Goal: Ask a question: Seek information or help from site administrators or community

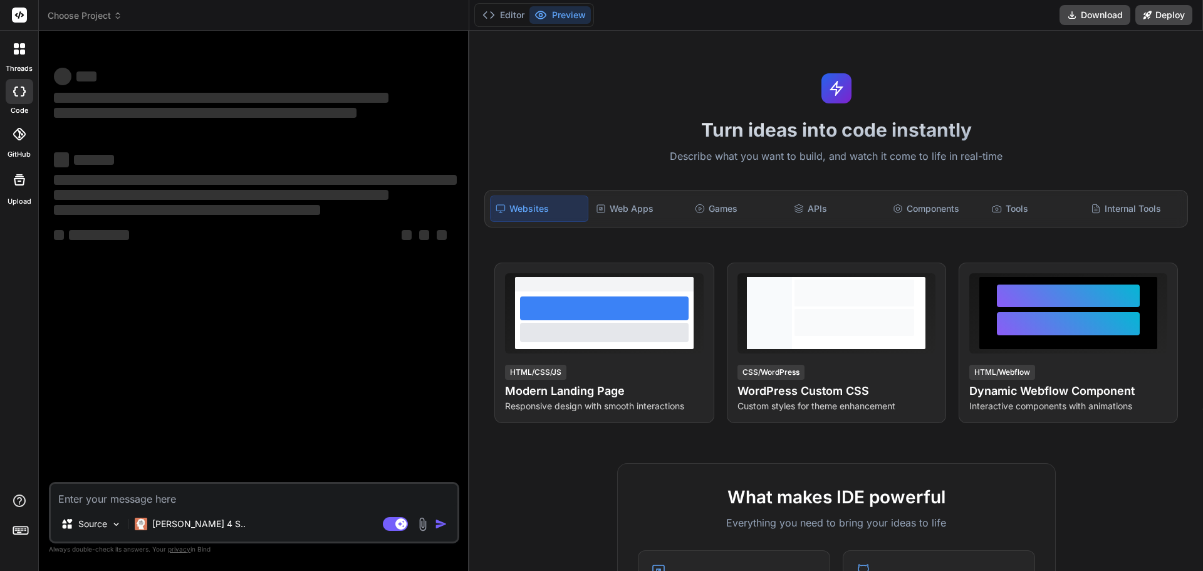
type textarea "x"
click at [87, 496] on textarea at bounding box center [254, 495] width 407 height 23
type textarea "W"
type textarea "x"
type textarea "Wh"
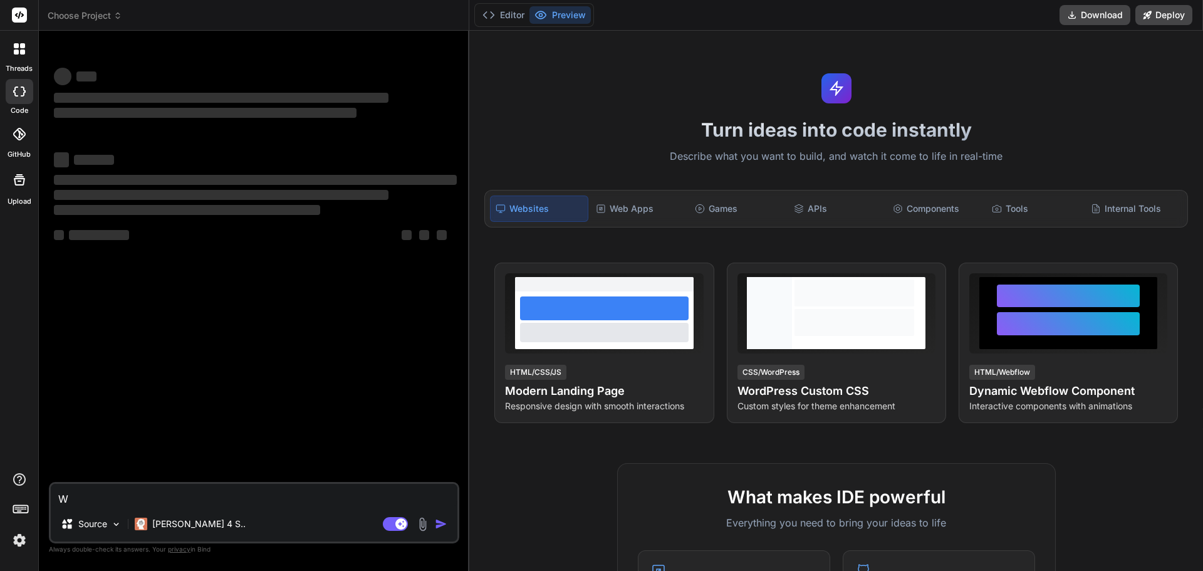
type textarea "x"
type textarea "Wha"
type textarea "x"
type textarea "What"
type textarea "x"
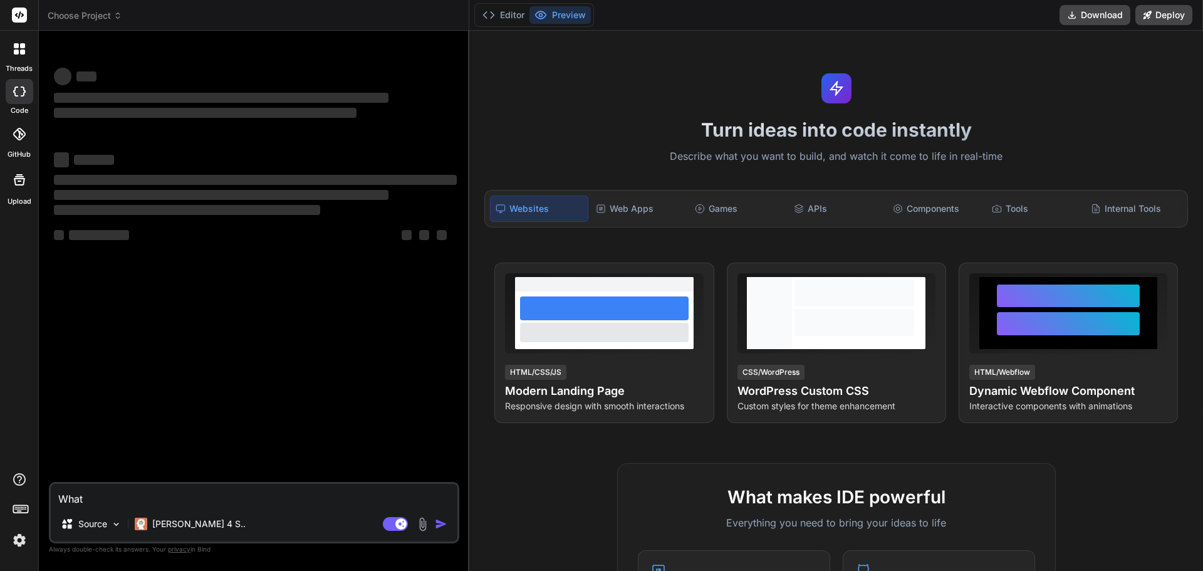
type textarea "What"
type textarea "x"
type textarea "What w"
type textarea "x"
type textarea "What we"
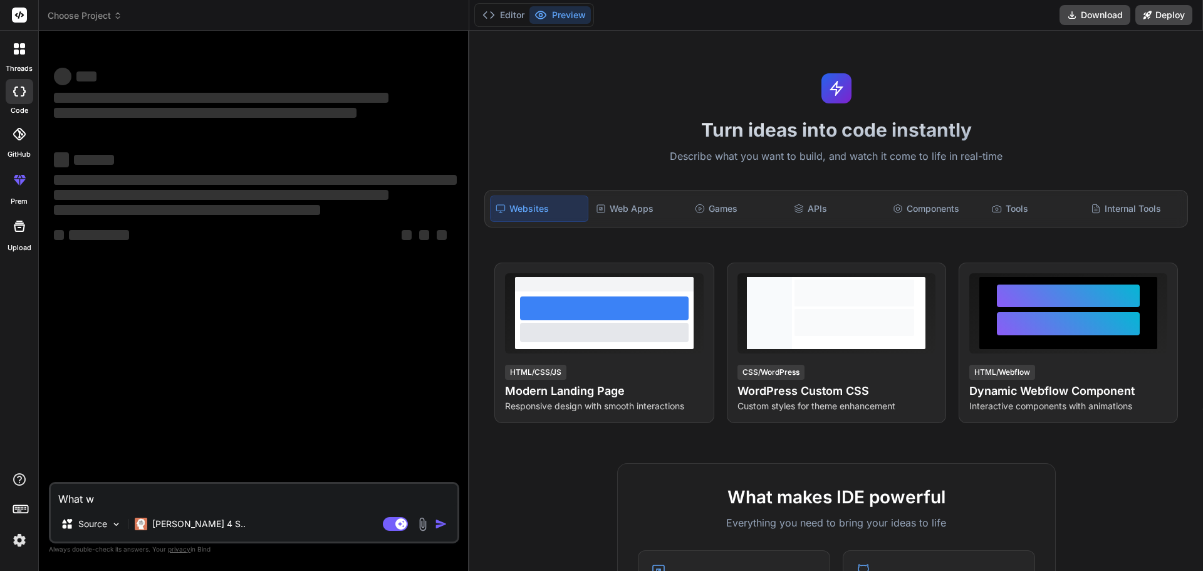
type textarea "x"
type textarea "What we"
type textarea "x"
type textarea "What we c"
type textarea "x"
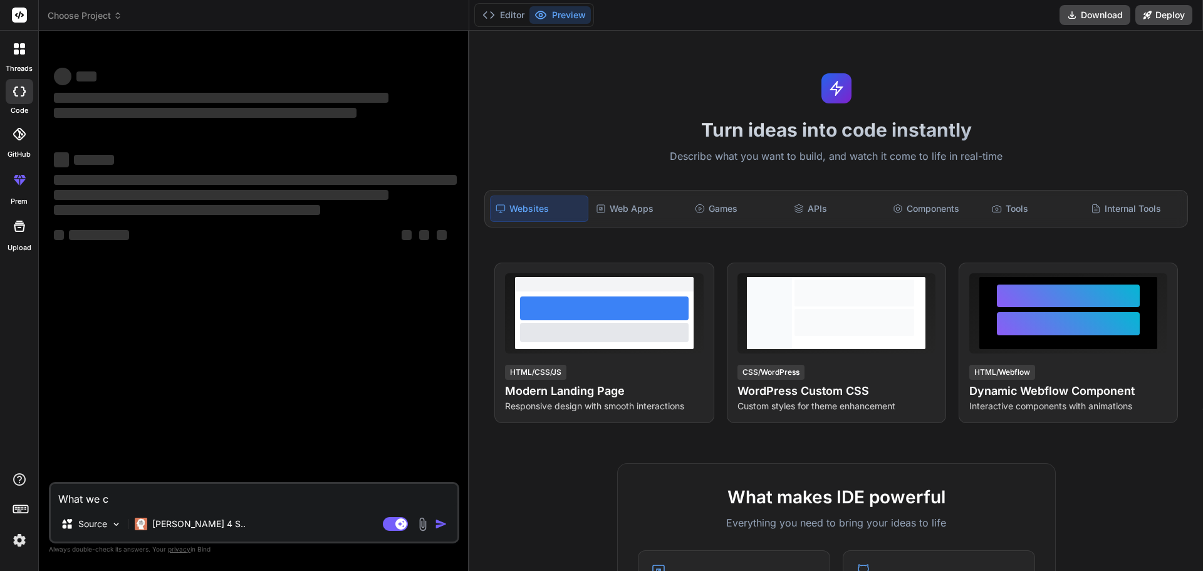
type textarea "What we ca"
type textarea "x"
type textarea "What we can"
type textarea "x"
type textarea "What we can"
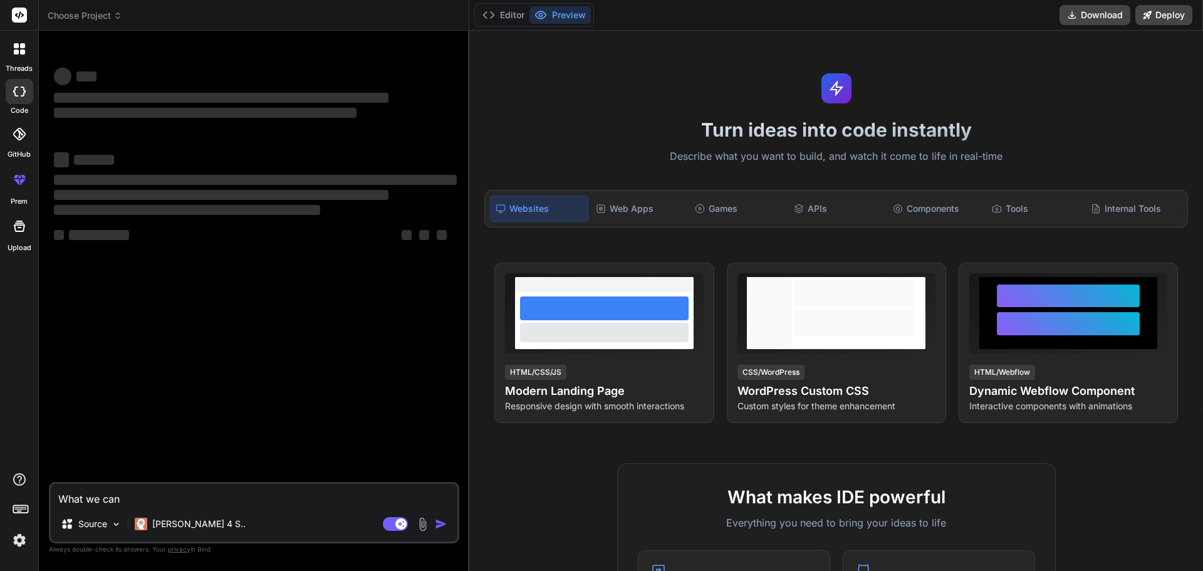
type textarea "x"
type textarea "What we can u"
type textarea "x"
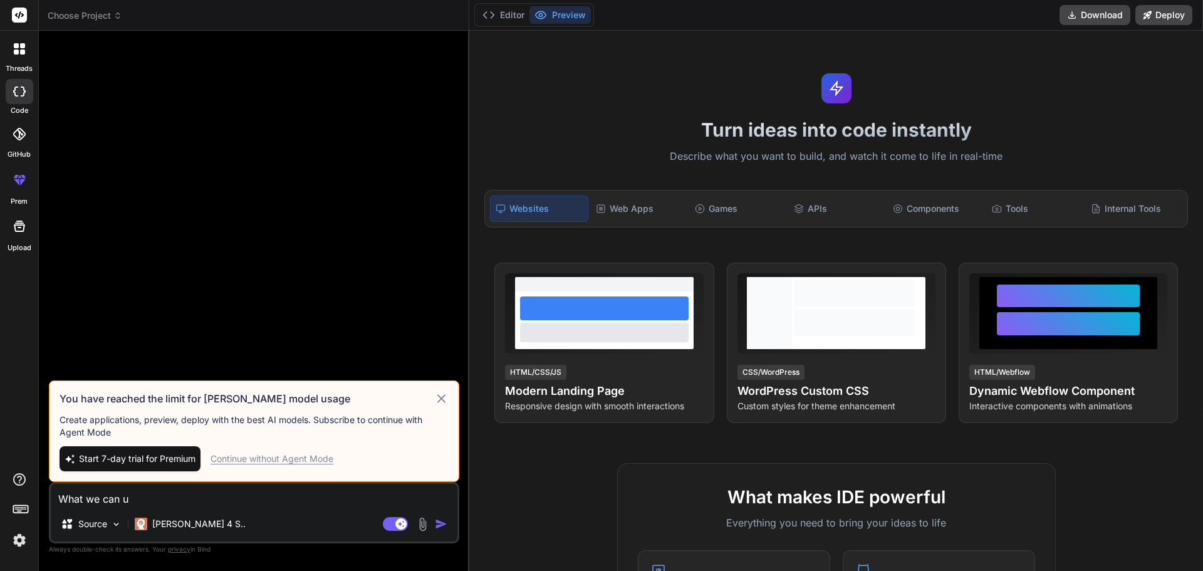
type textarea "What we can us"
type textarea "x"
type textarea "What we can use"
type textarea "x"
type textarea "What we can use"
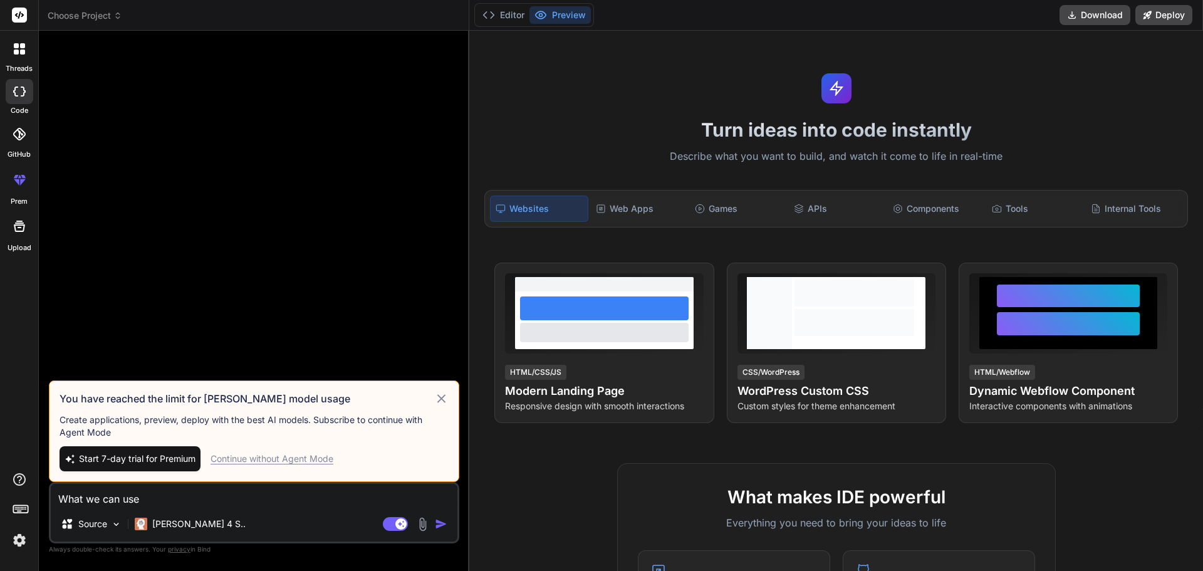
type textarea "x"
type textarea "What we can use View Report in graph"
type textarea "x"
type textarea "What we can use iView Report in graph"
type textarea "x"
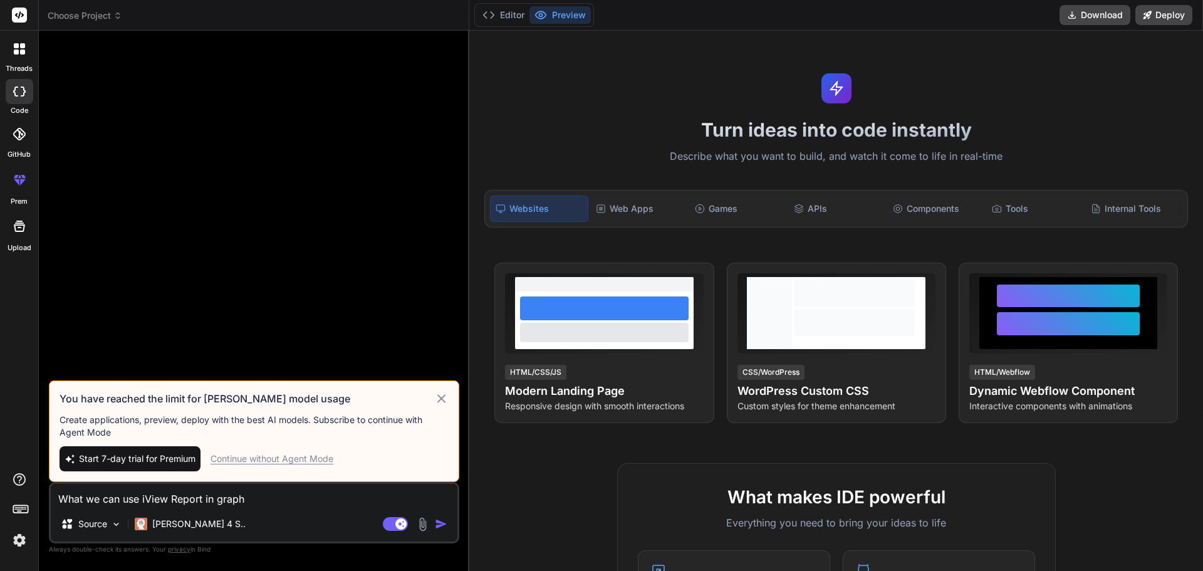
type textarea "What we can use inView Report in graph"
type textarea "x"
type textarea "What we can use insView Report in graph"
type textarea "x"
type textarea "What we can use instView Report in graph"
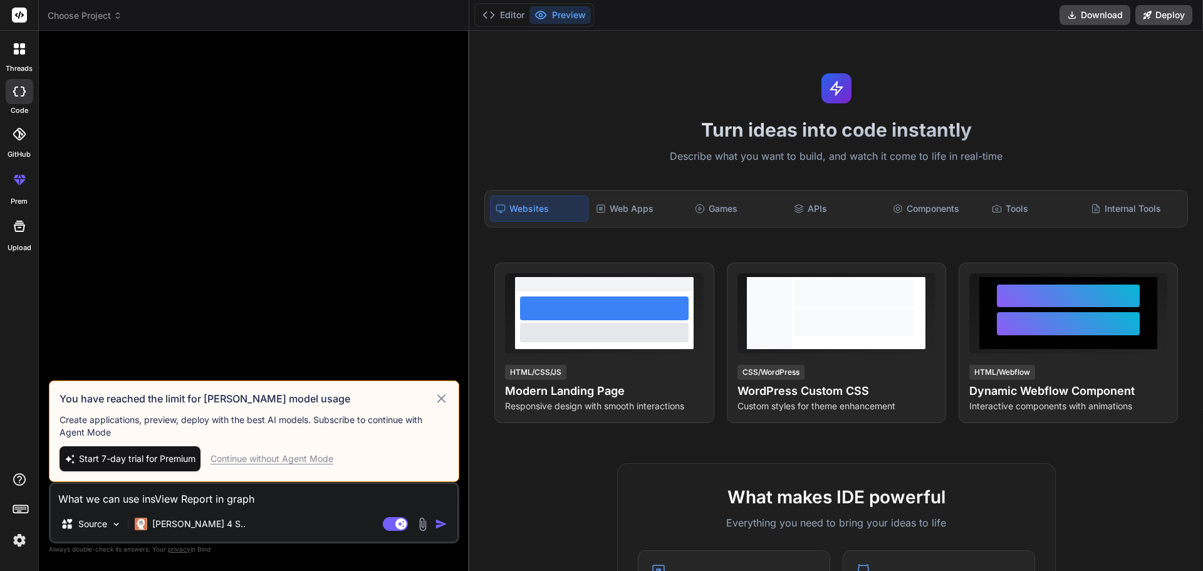
type textarea "x"
type textarea "What we can use insteView Report in graph"
type textarea "x"
type textarea "What we can use insteaView Report in graph"
type textarea "x"
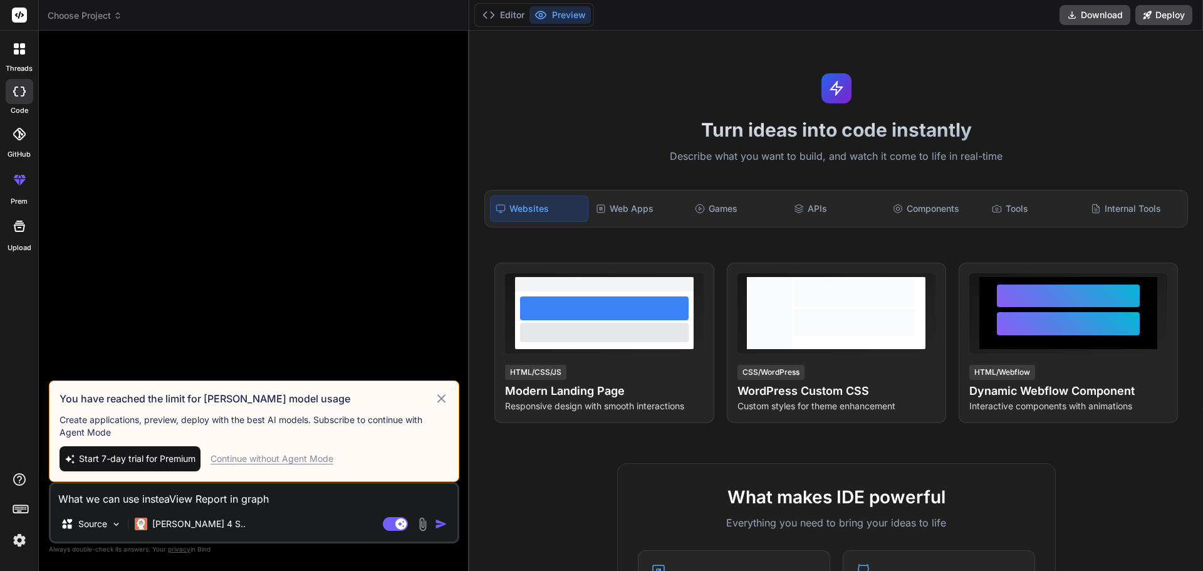
type textarea "What we can use insteadView Report in graph"
type textarea "x"
type textarea "What we can use instead View Report in graph"
type textarea "x"
type textarea "What we can use instead oView Report in graph"
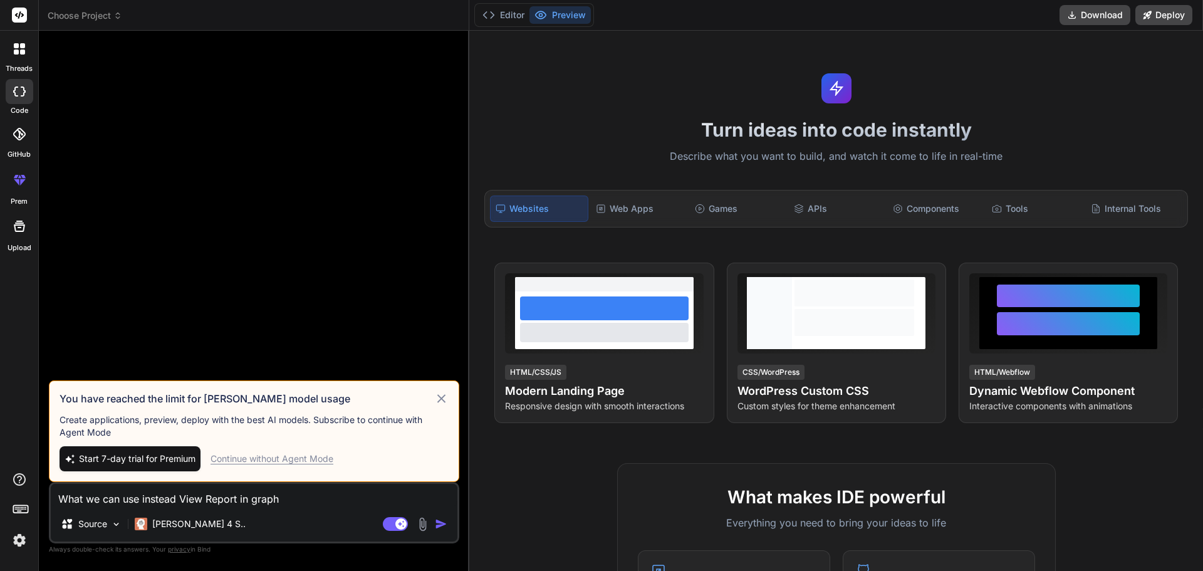
type textarea "x"
type textarea "What we can use instead ofView Report in graph"
type textarea "x"
type textarea "What we can use instead of View Report in graph"
type textarea "x"
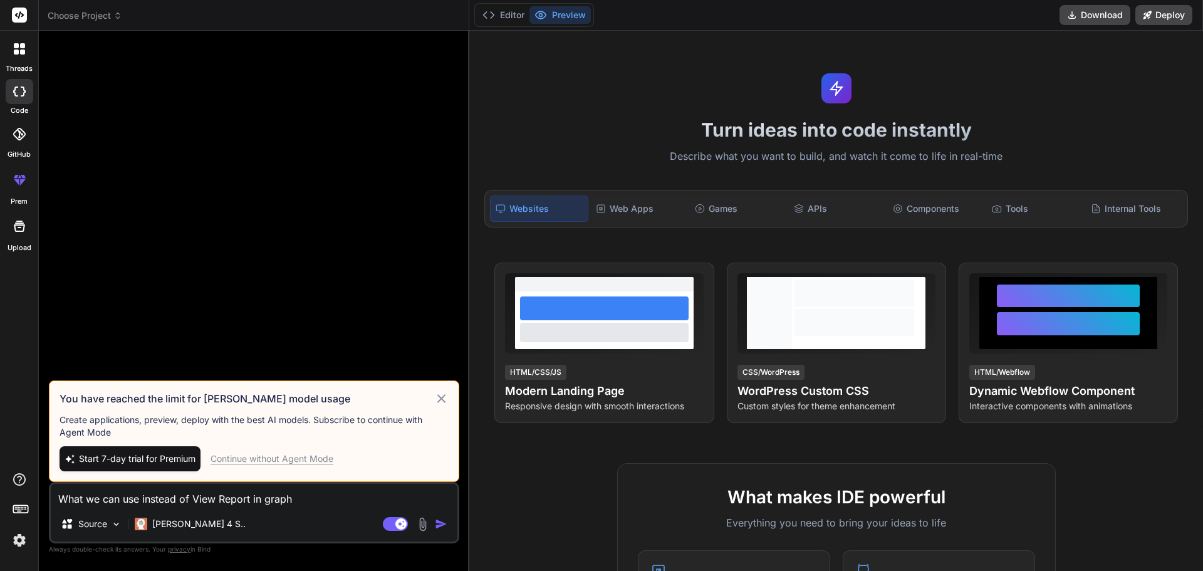
type textarea "What we can use instead of "View Report in graph"
type textarea "x"
type textarea "What we can use instead of ""View Report in graph"
type textarea "x"
type textarea "What we can use instead of "View Report in graph"
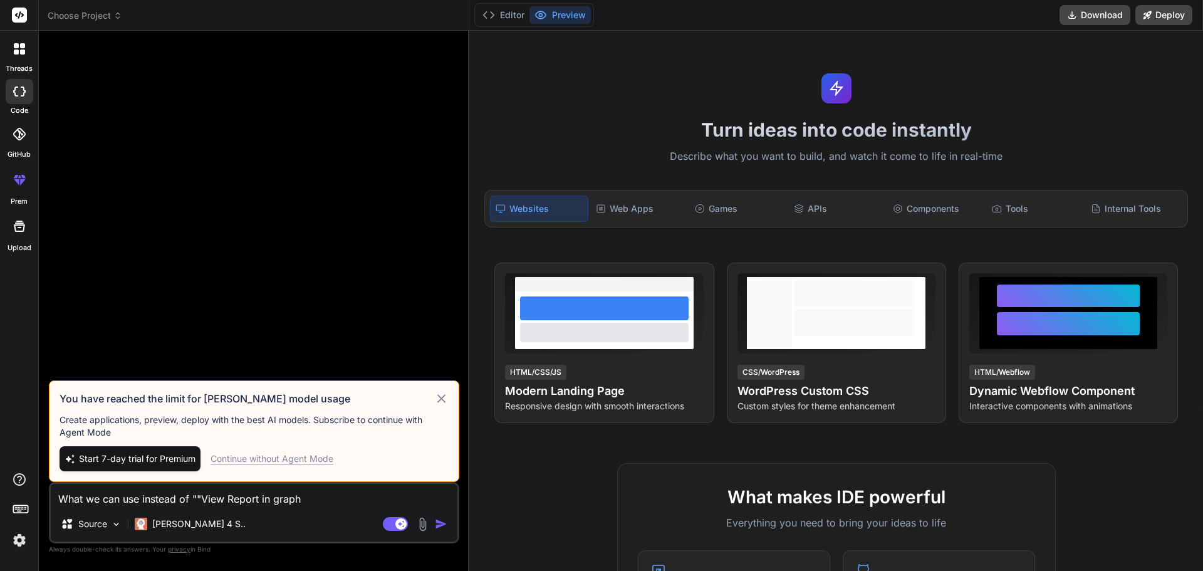
type textarea "x"
type textarea "What we can use instead of "View Report in graph""
type textarea "x"
type textarea "What we can use instead of "View Report in graph""
click at [441, 522] on img "button" at bounding box center [441, 523] width 13 height 13
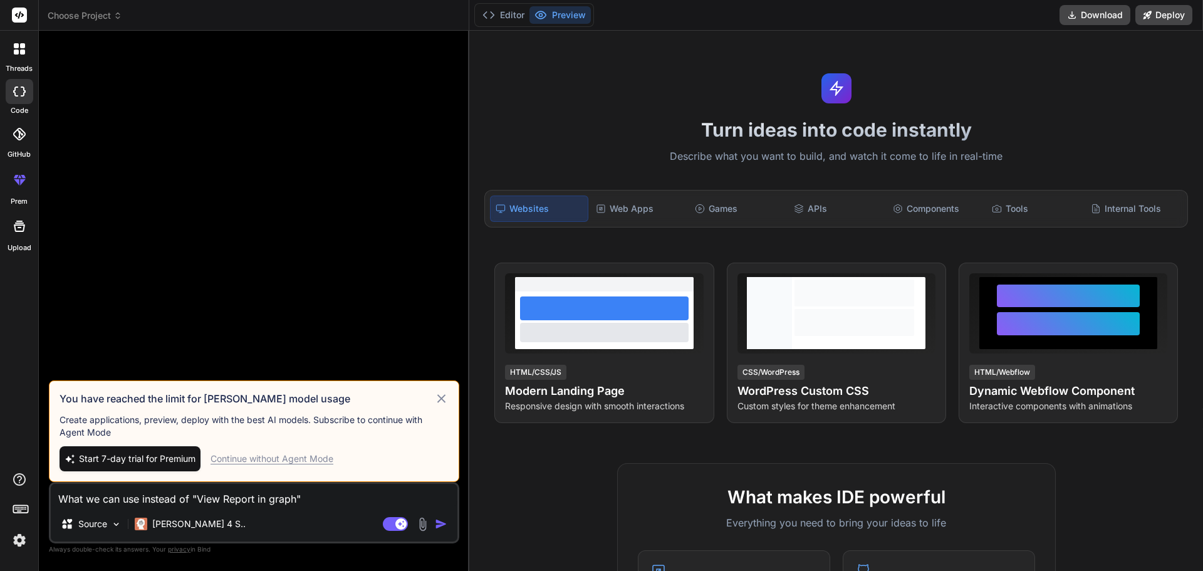
drag, startPoint x: 313, startPoint y: 501, endPoint x: 13, endPoint y: 459, distance: 302.5
click at [13, 459] on div "threads code GitHub prem Upload Choose Project Created with Pixso. Bind AI Web …" at bounding box center [601, 285] width 1203 height 571
click at [306, 462] on div "Continue without Agent Mode" at bounding box center [272, 458] width 123 height 13
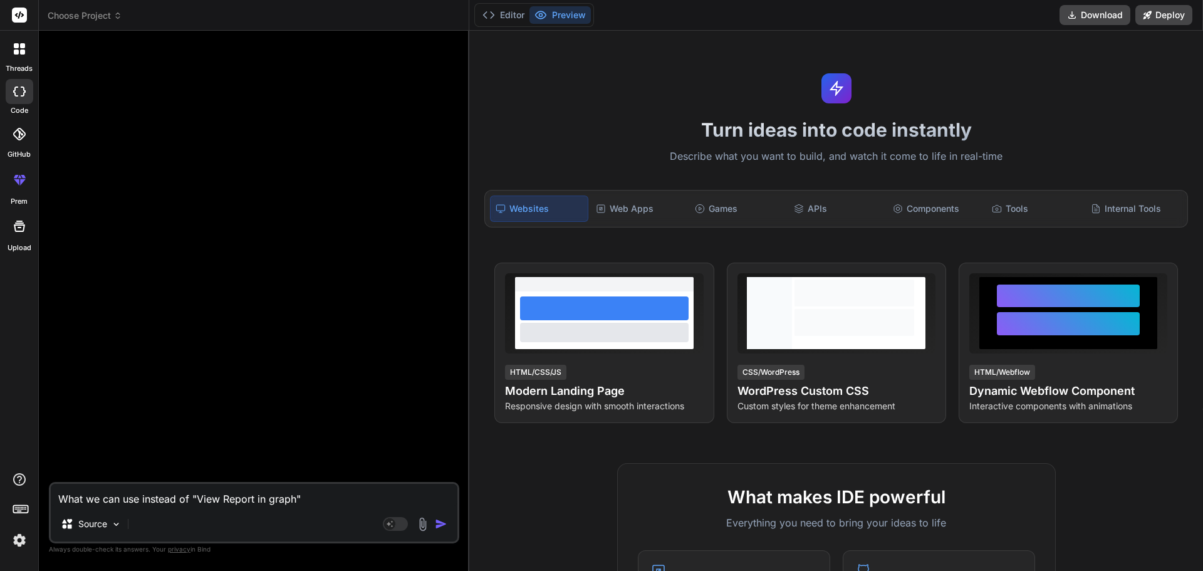
click at [331, 499] on textarea "What we can use instead of "View Report in graph"" at bounding box center [254, 495] width 407 height 23
click at [440, 523] on img "button" at bounding box center [441, 523] width 13 height 13
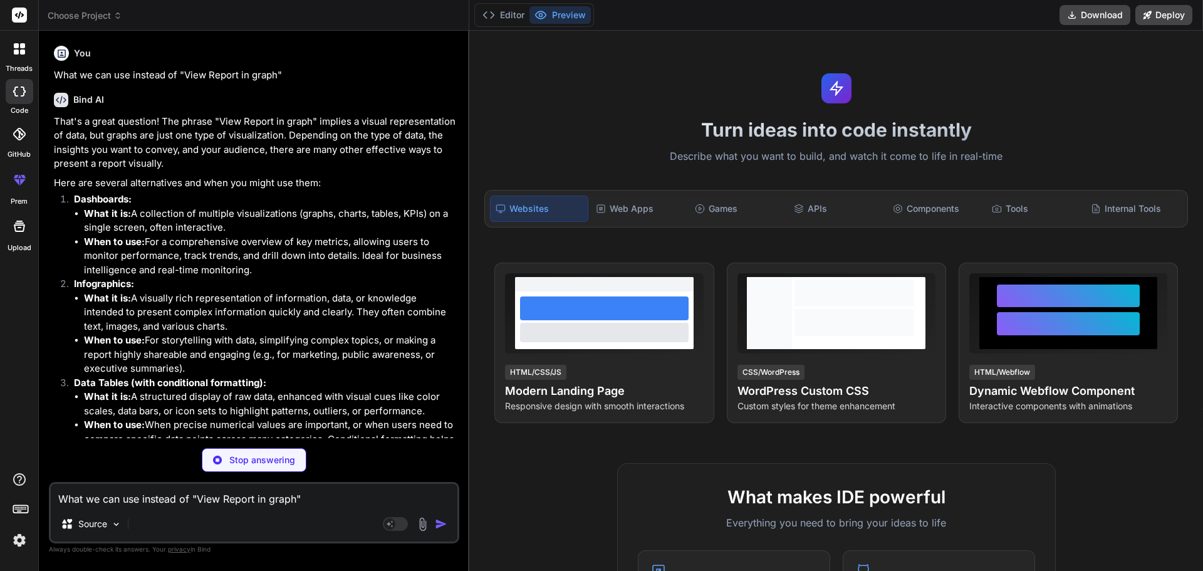
type textarea "x"
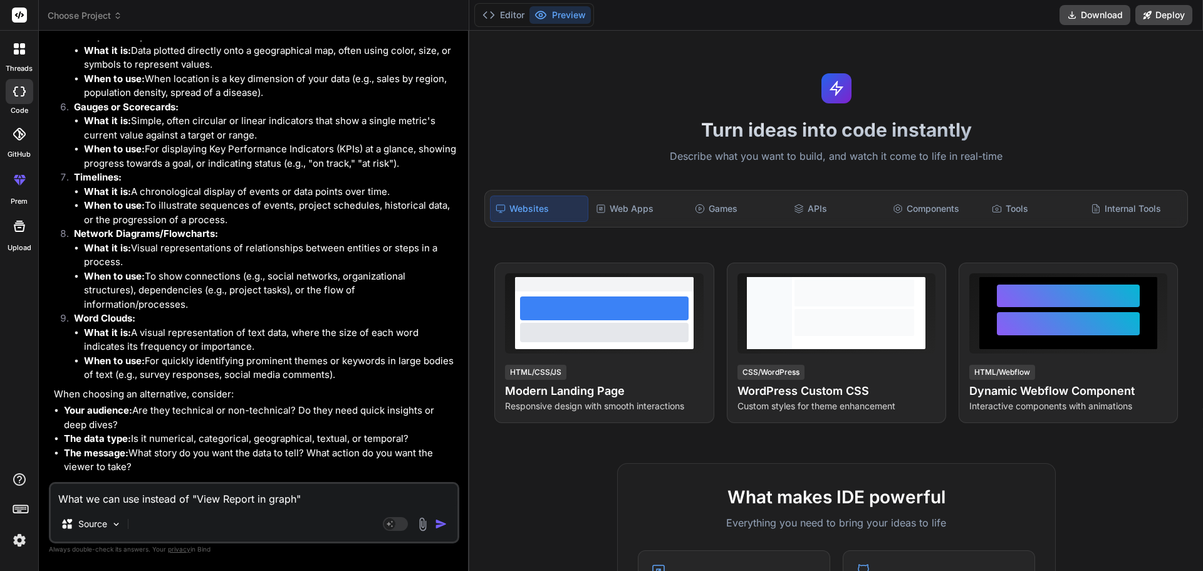
scroll to position [529, 0]
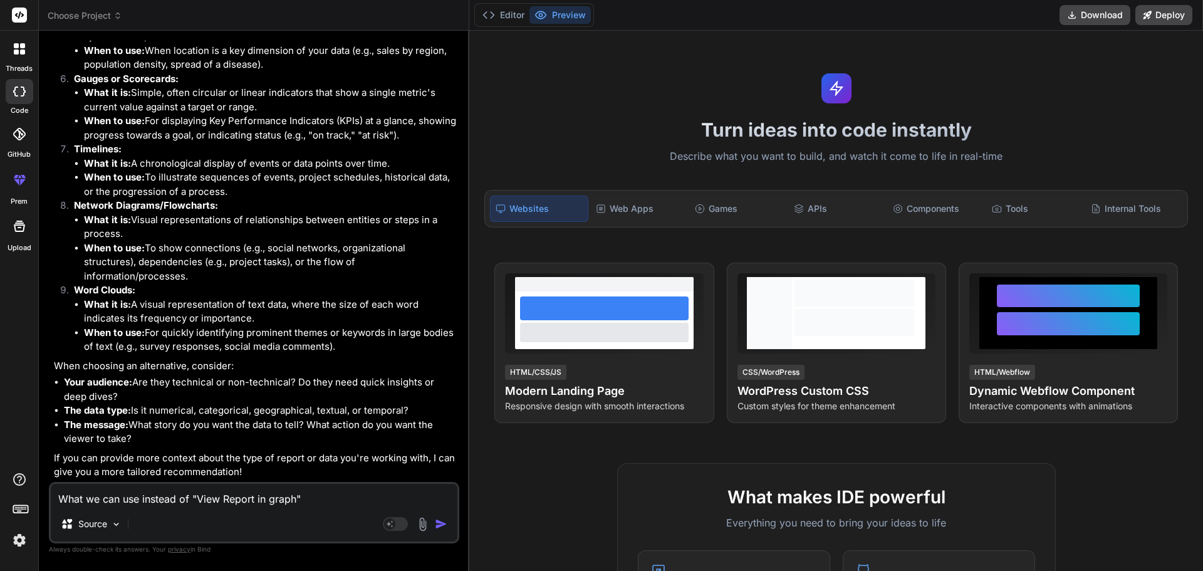
click at [151, 497] on textarea "What we can use instead of "View Report in graph"" at bounding box center [254, 495] width 407 height 23
type textarea "i"
type textarea "x"
type textarea "in"
type textarea "x"
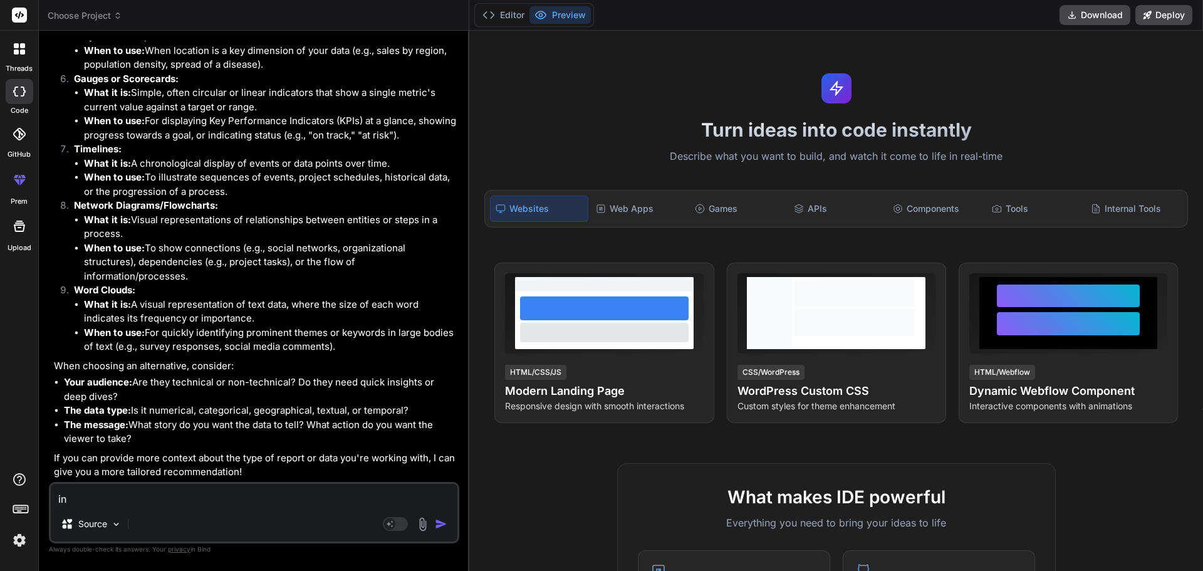
type textarea "ins"
type textarea "x"
type textarea "inst"
type textarea "x"
type textarea "inste"
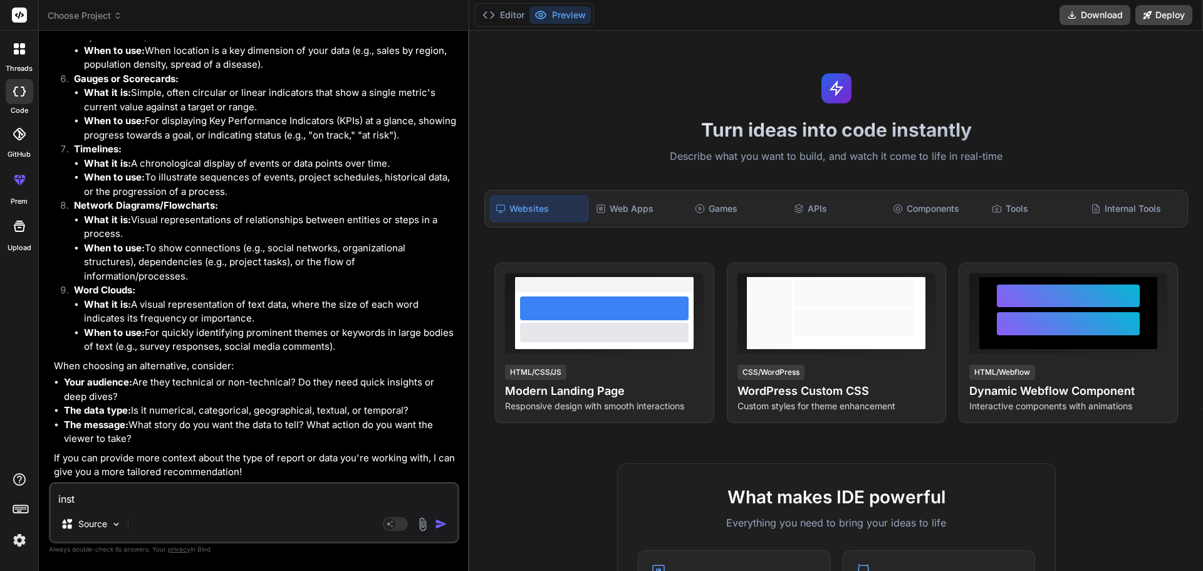
type textarea "x"
type textarea "instea"
type textarea "x"
type textarea "instead"
type textarea "x"
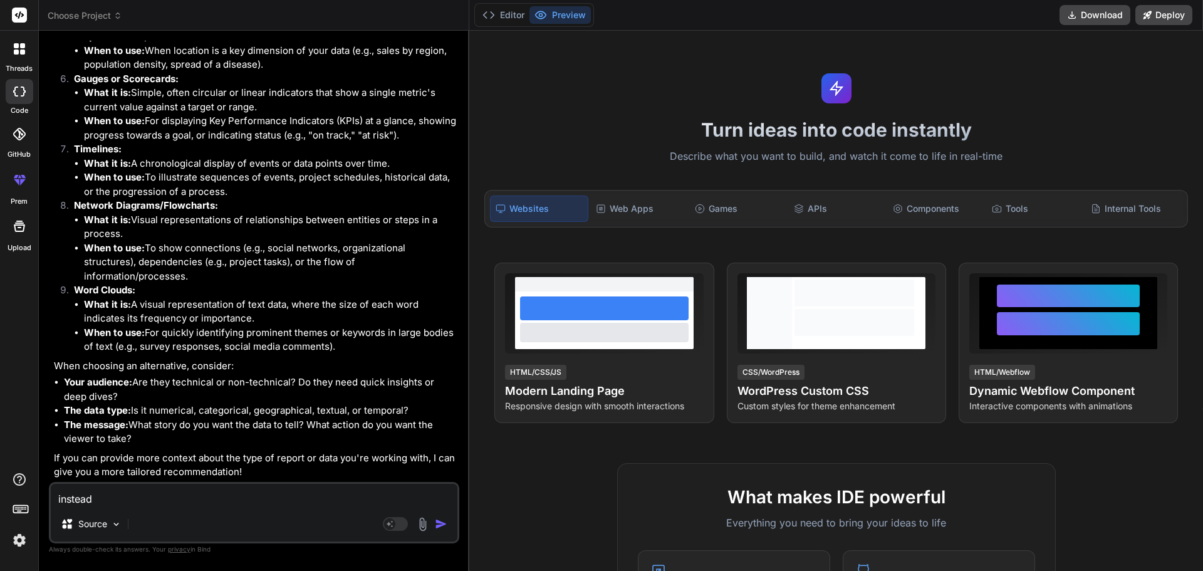
type textarea "instead"
type textarea "x"
type textarea "instead o"
type textarea "x"
type textarea "instead of"
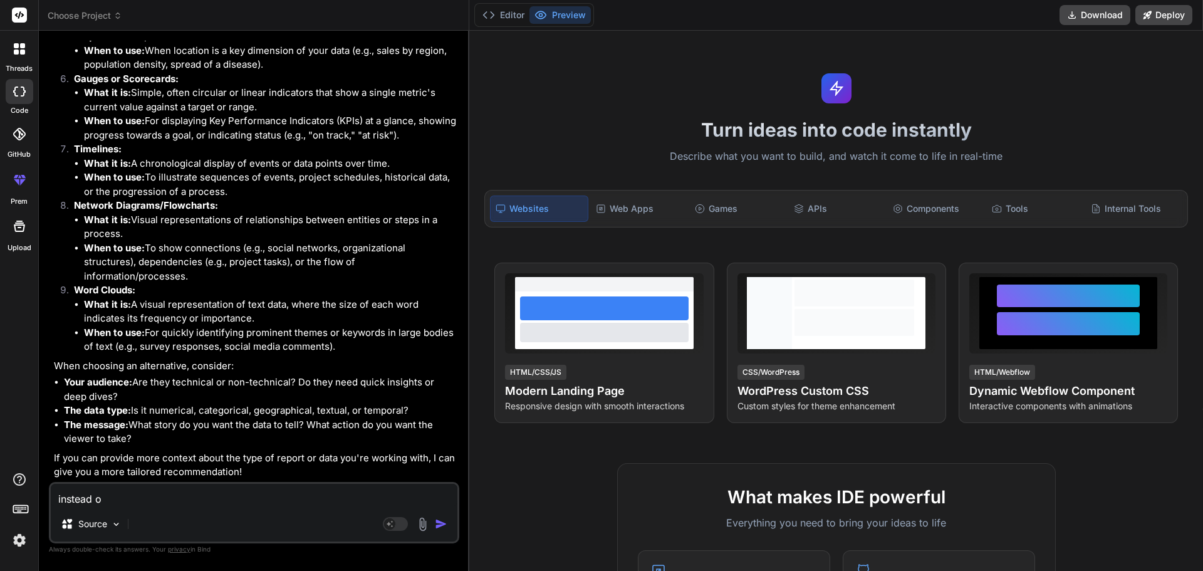
type textarea "x"
type textarea "instead of"
type textarea "x"
type textarea "instead of t"
type textarea "x"
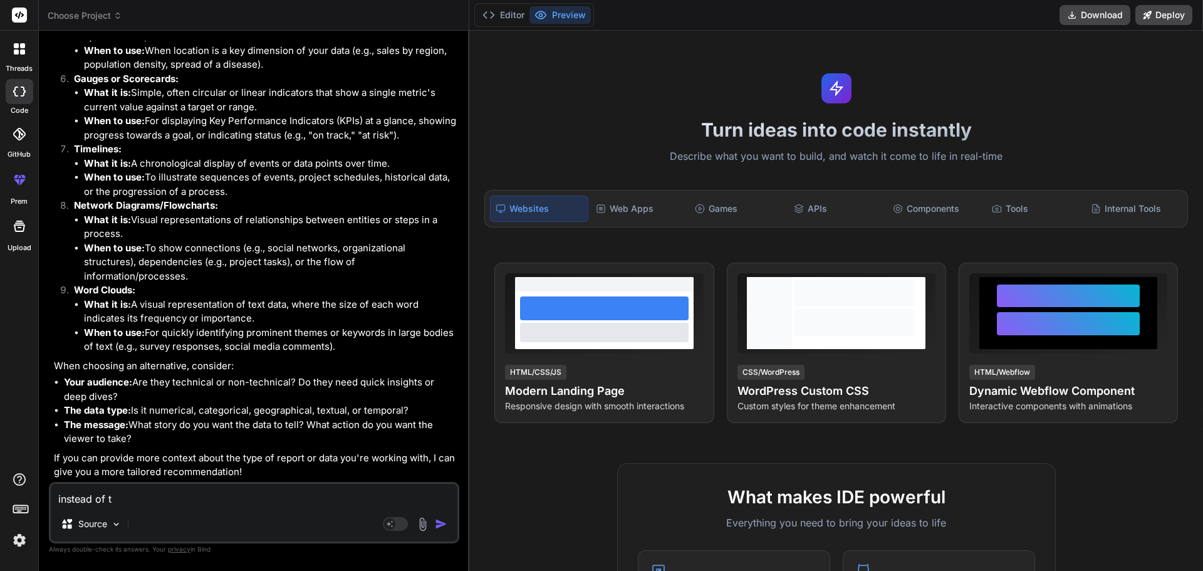
type textarea "instead of th"
type textarea "x"
type textarea "instead of thi"
type textarea "x"
type textarea "instead of this"
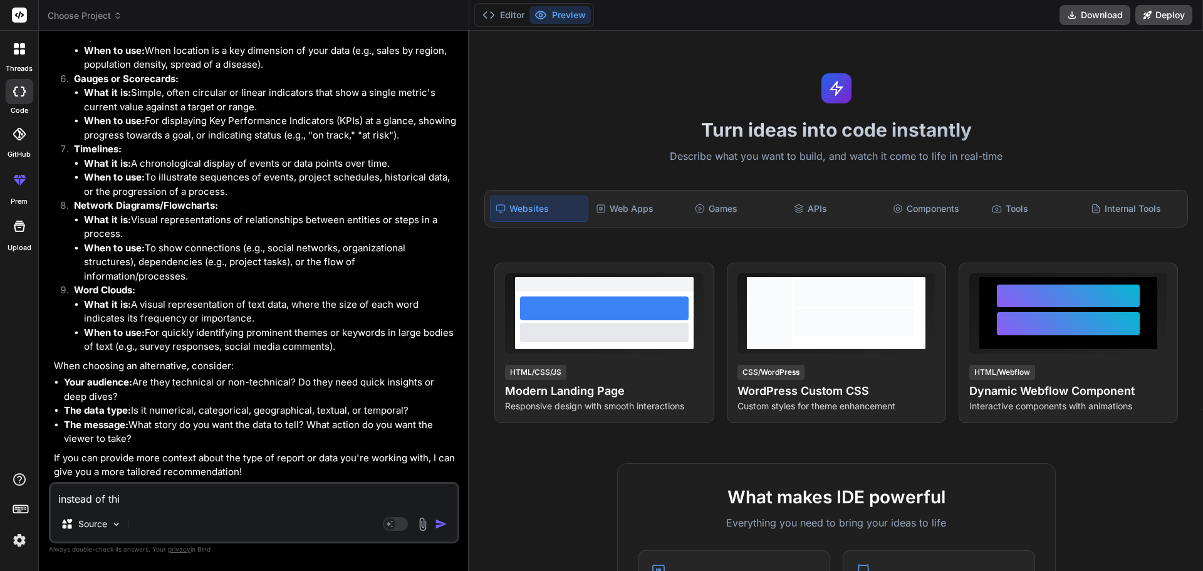
type textarea "x"
type textarea "instead of this"
type textarea "x"
type textarea "instead of this l"
type textarea "x"
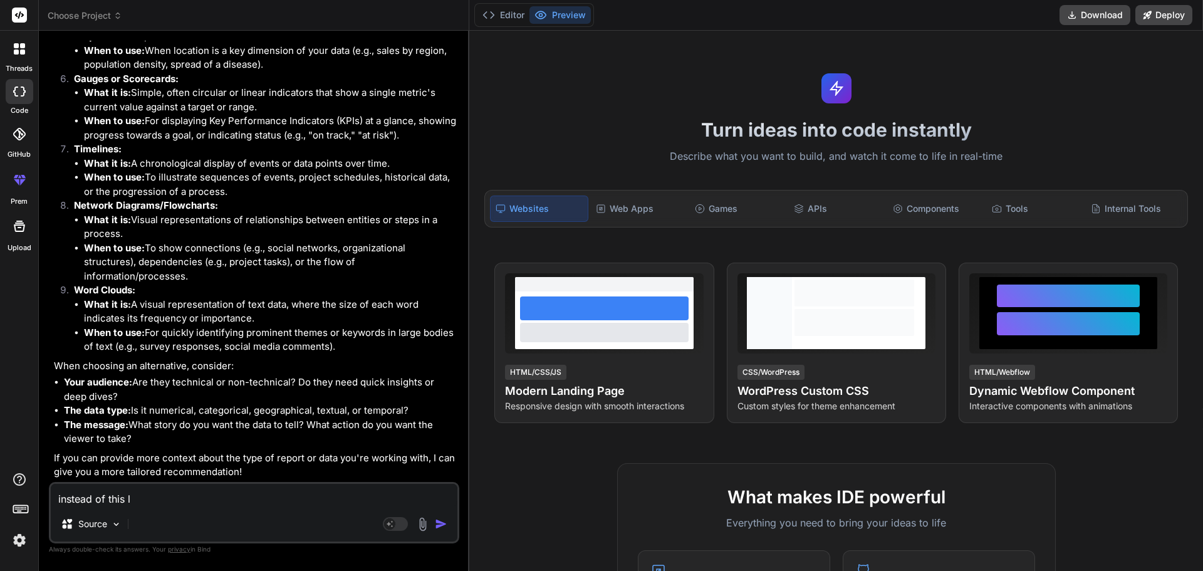
type textarea "instead of this la"
type textarea "x"
type textarea "instead of this lab"
type textarea "x"
type textarea "instead of this labe"
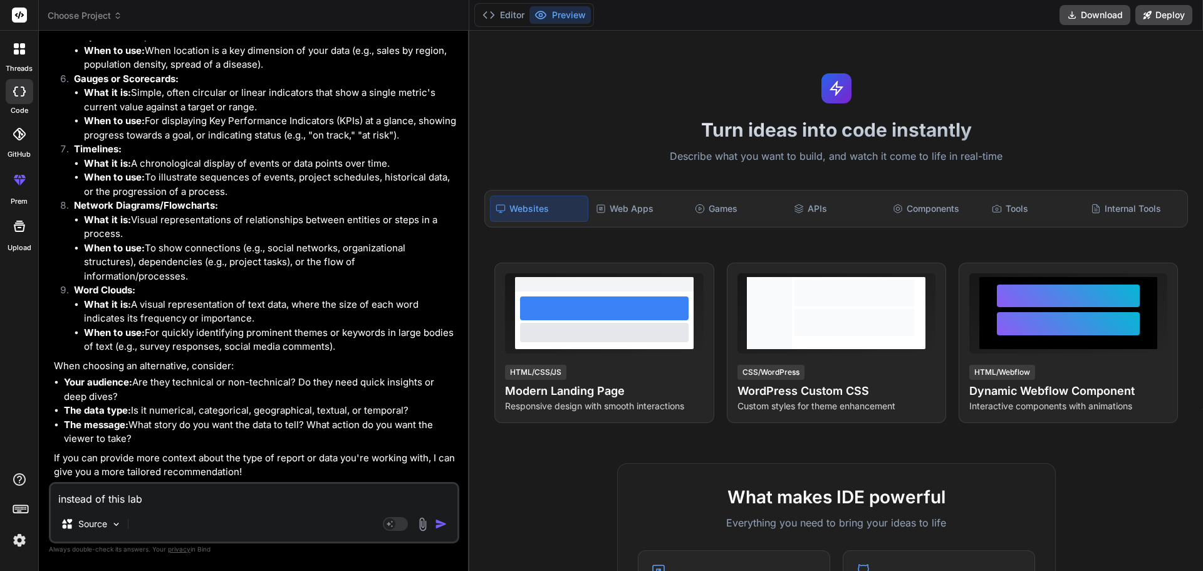
type textarea "x"
type textarea "instead of this label"
type textarea "x"
type textarea "instead of this label"
type textarea "x"
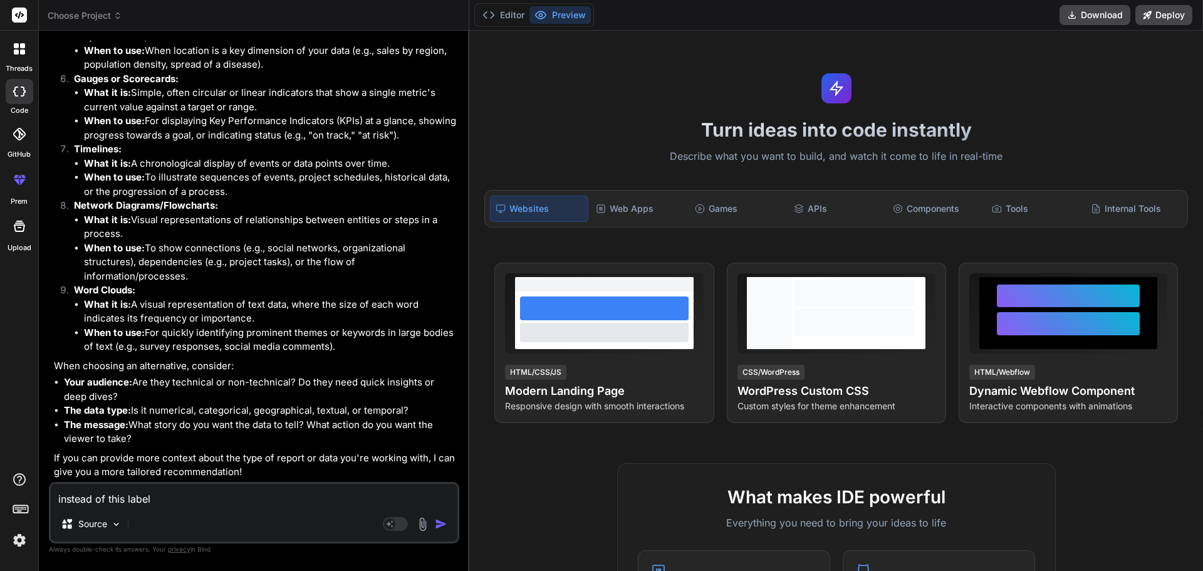
type textarea "instead of this label"
type textarea "x"
type textarea "instead of this labe"
type textarea "x"
type textarea "instead of this lab"
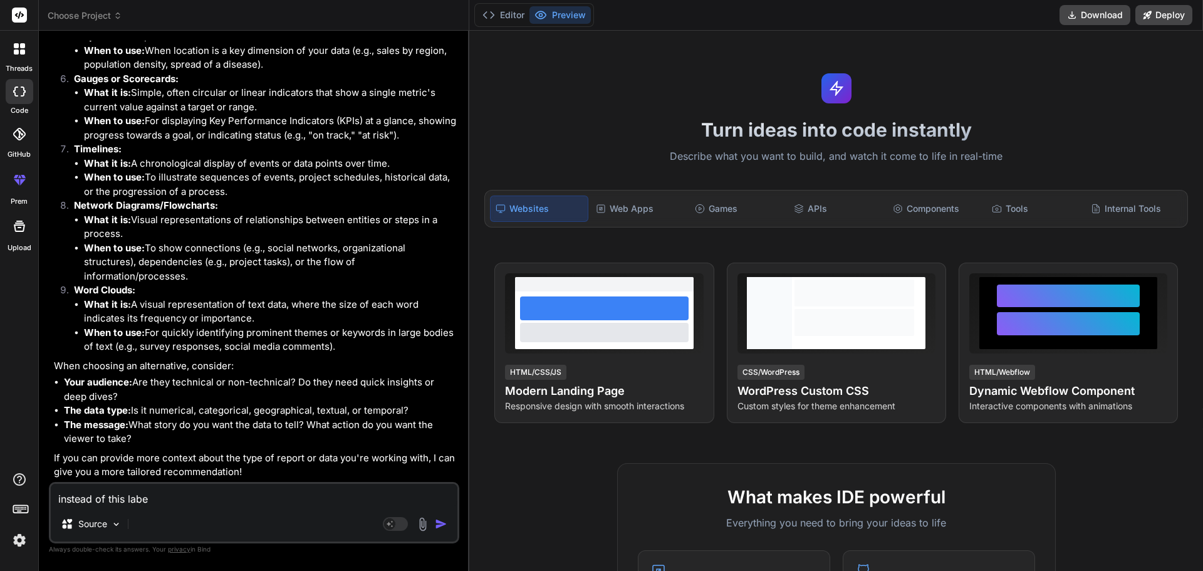
type textarea "x"
type textarea "instead of this la"
type textarea "x"
type textarea "instead of this l"
type textarea "x"
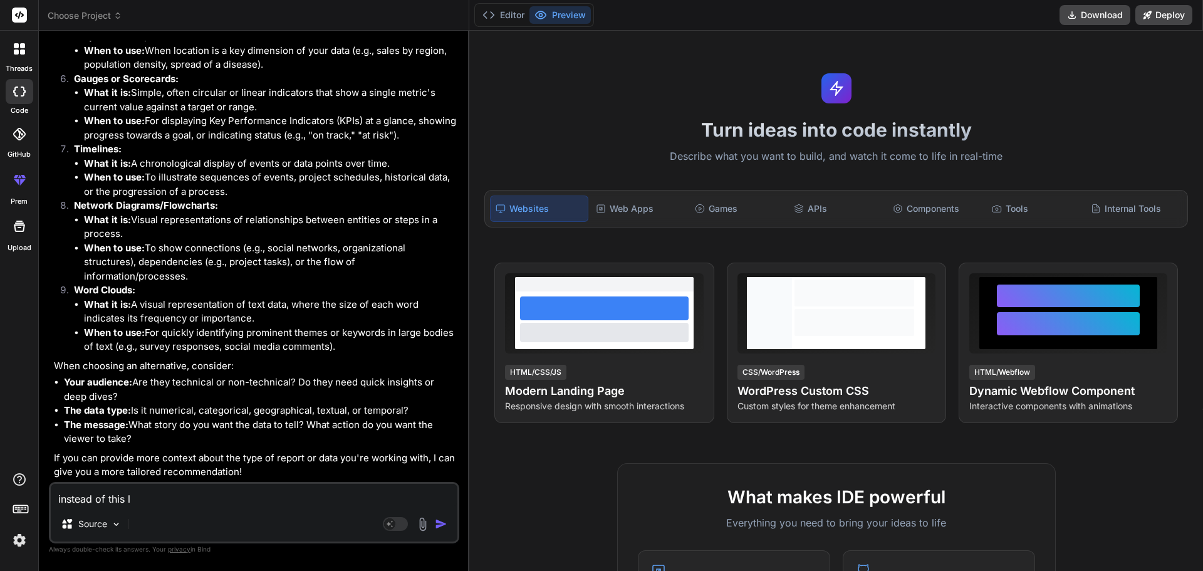
type textarea "instead of this"
type textarea "x"
type textarea "instead of this"
type textarea "x"
type textarea "instead of thi"
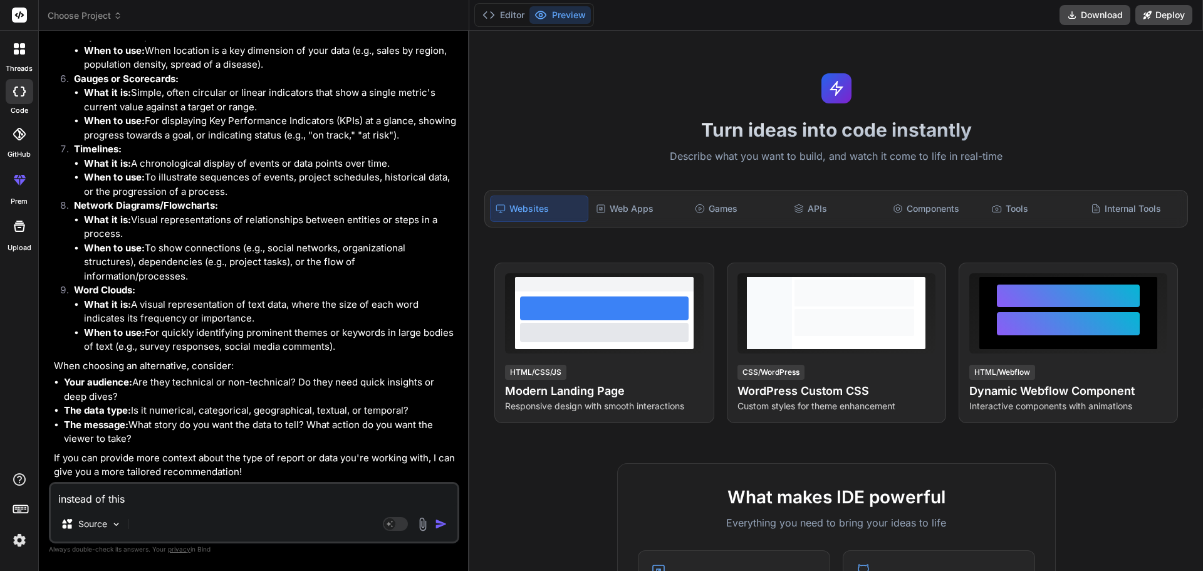
type textarea "x"
type textarea "instead of th"
type textarea "x"
type textarea "instead of t"
type textarea "x"
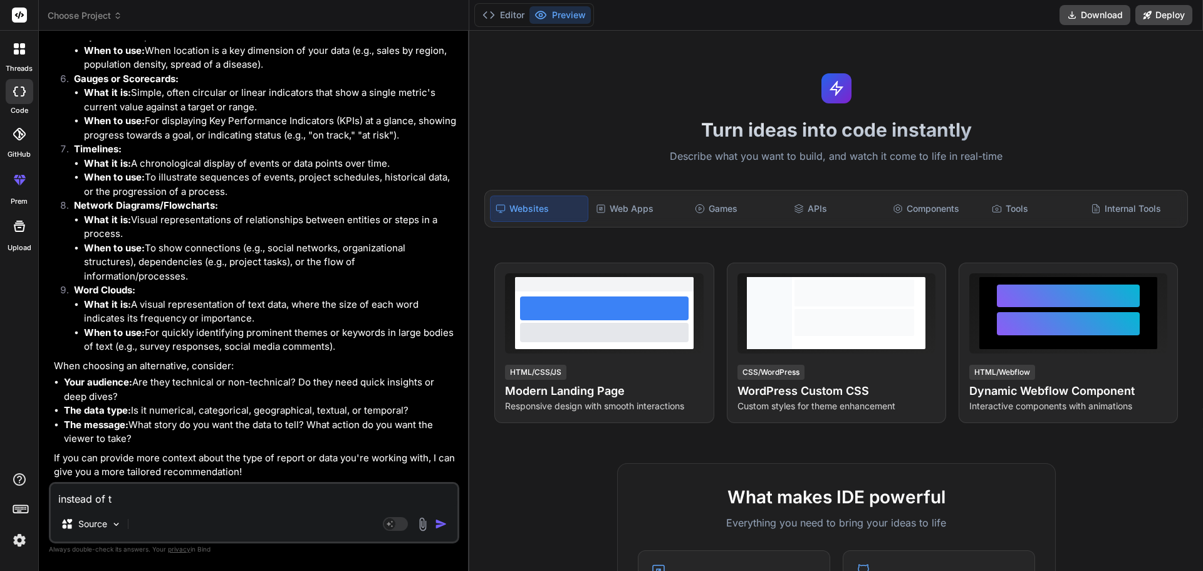
type textarea "instead of"
type textarea "x"
type textarea "instead of"
type textarea "x"
type textarea "instead o"
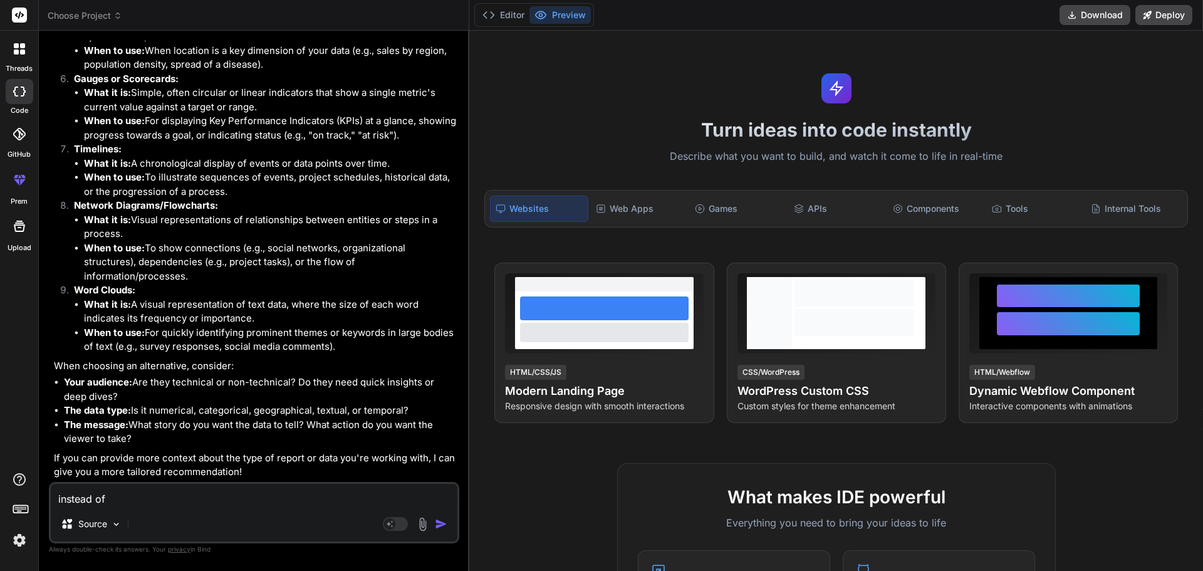
type textarea "x"
type textarea "instead"
type textarea "x"
type textarea "instead"
type textarea "x"
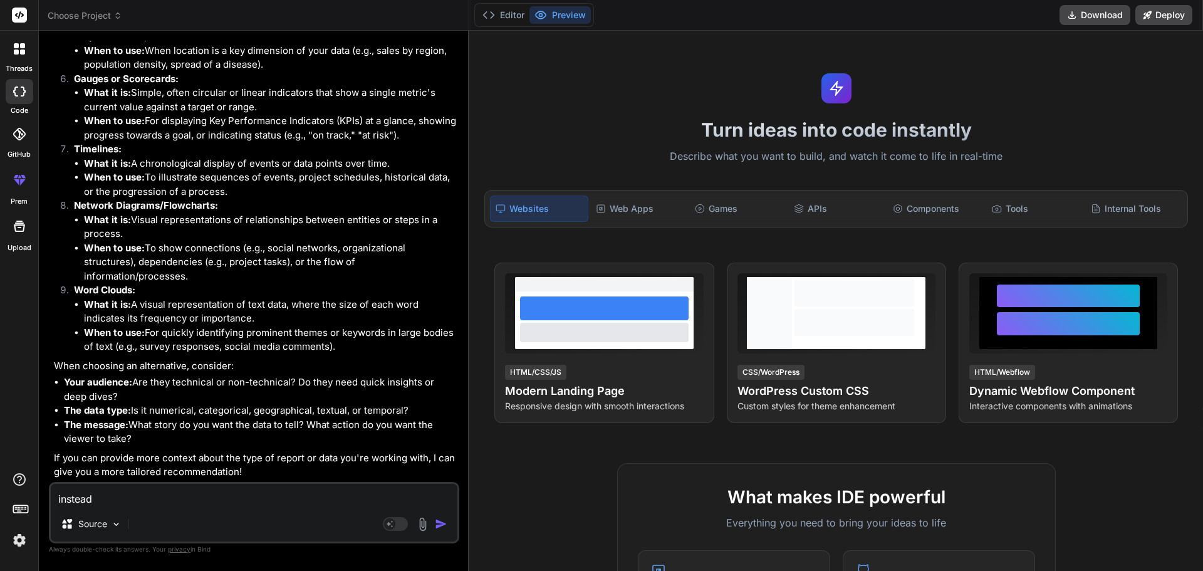
type textarea "instea"
type textarea "x"
type textarea "inste"
type textarea "x"
type textarea "inst"
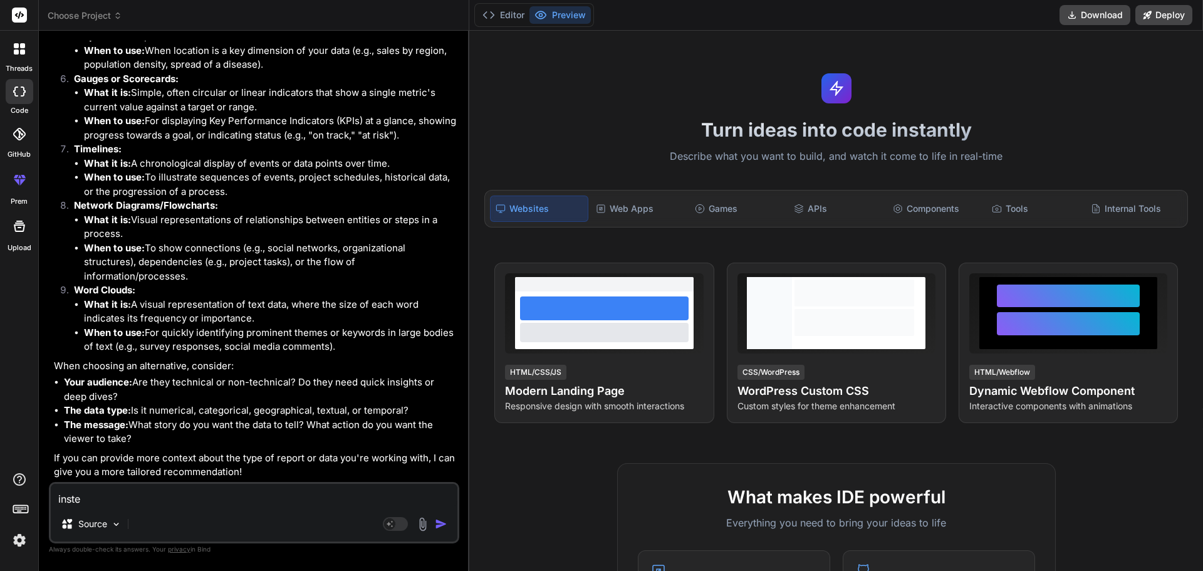
type textarea "x"
type textarea "ins"
type textarea "x"
type textarea "in"
type textarea "x"
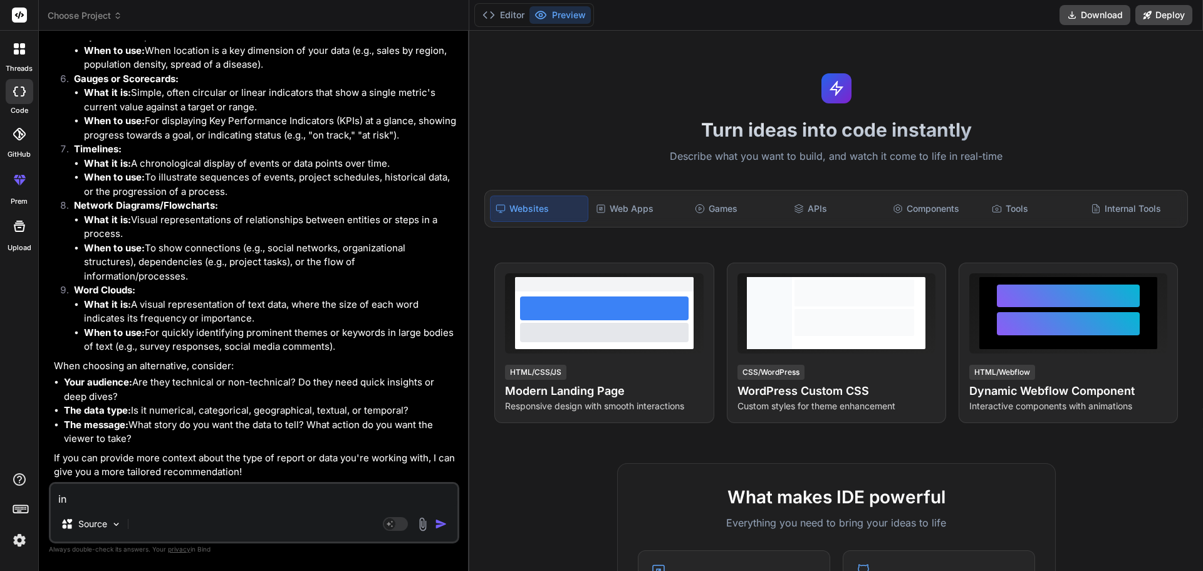
type textarea "i"
type textarea "x"
type textarea "w"
type textarea "x"
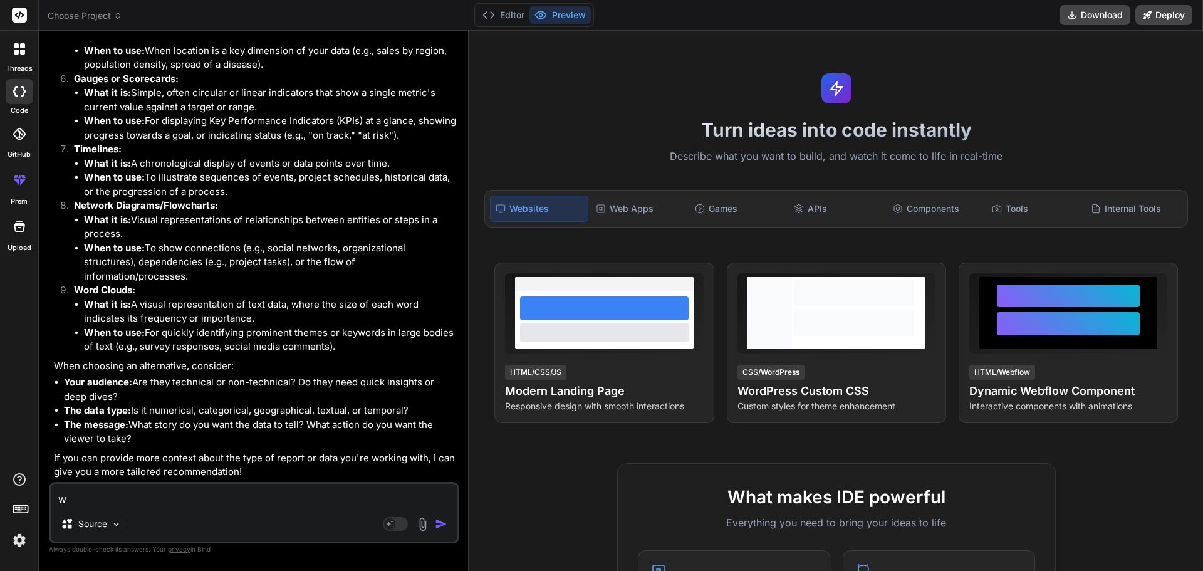
type textarea "wh"
type textarea "x"
type textarea "wha"
type textarea "x"
type textarea "what"
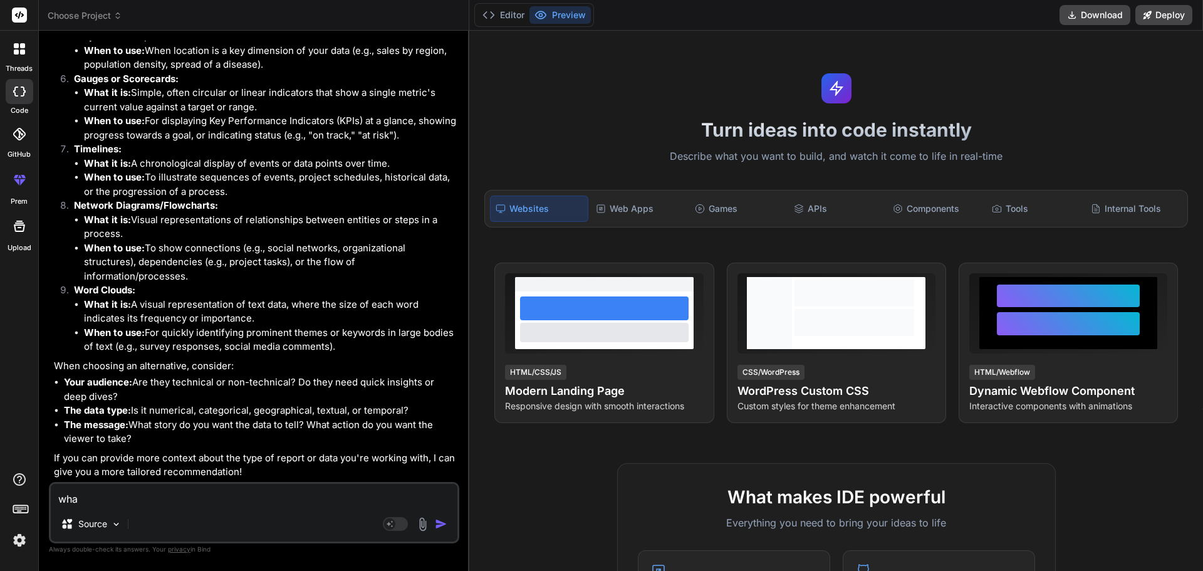
type textarea "x"
type textarea "what"
type textarea "x"
type textarea "what w"
type textarea "x"
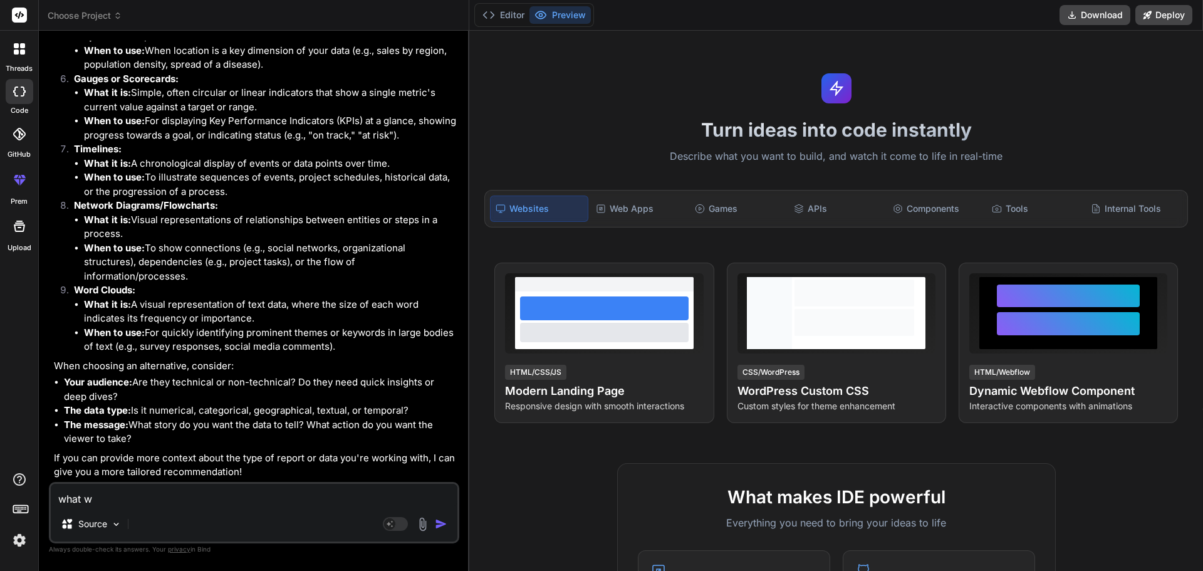
type textarea "what we"
type textarea "x"
type textarea "what we"
type textarea "x"
type textarea "what we c"
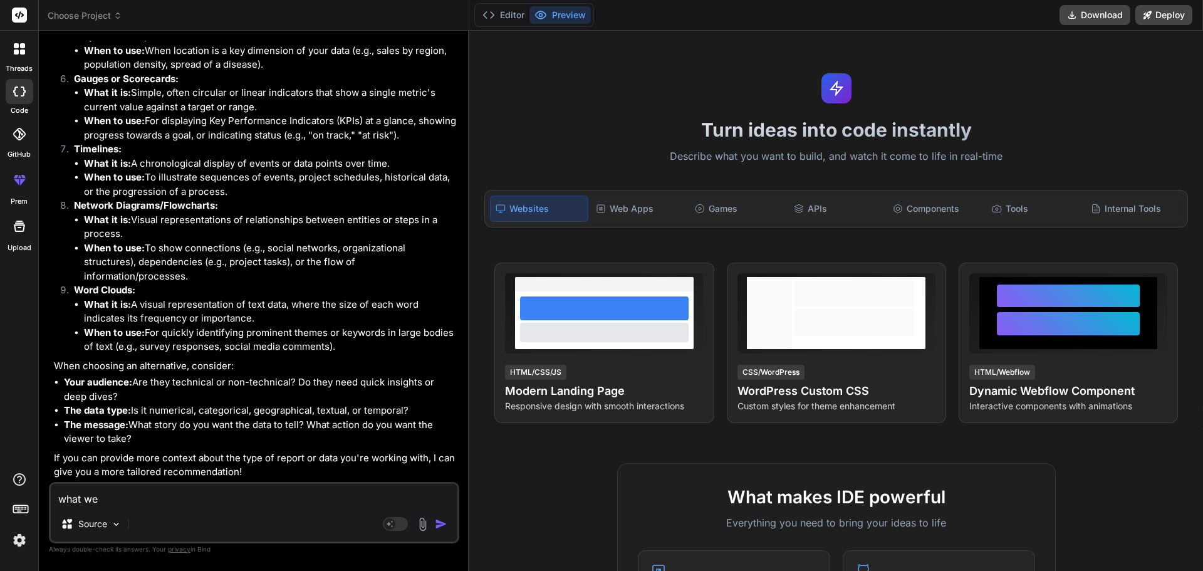
type textarea "x"
type textarea "what we ca"
type textarea "x"
type textarea "what we can"
type textarea "x"
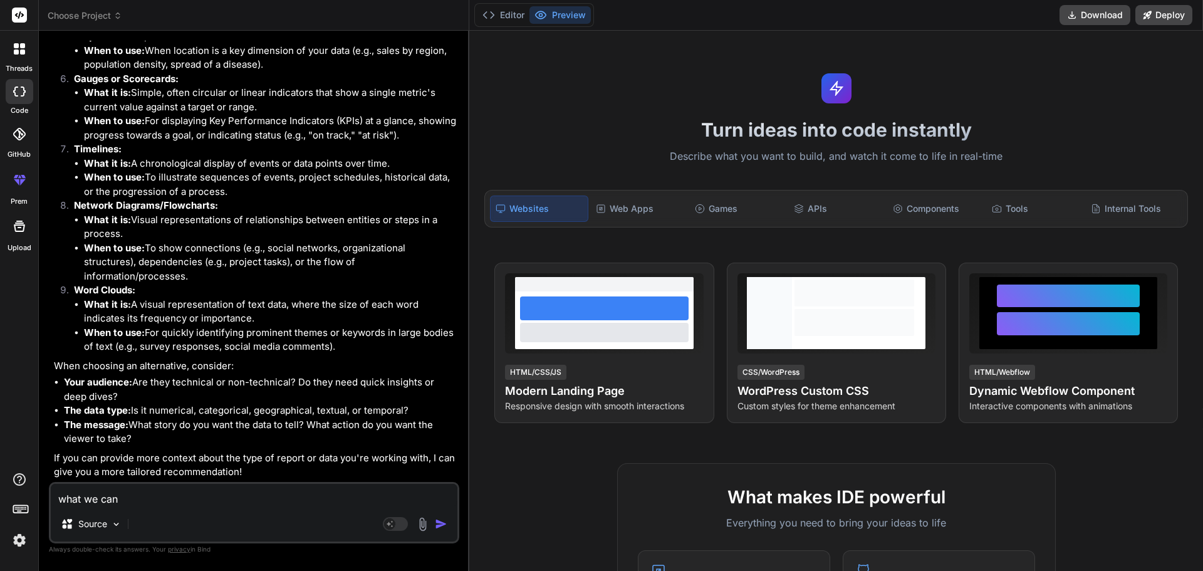
type textarea "what we can"
type textarea "x"
type textarea "what we can u"
type textarea "x"
type textarea "what we can us"
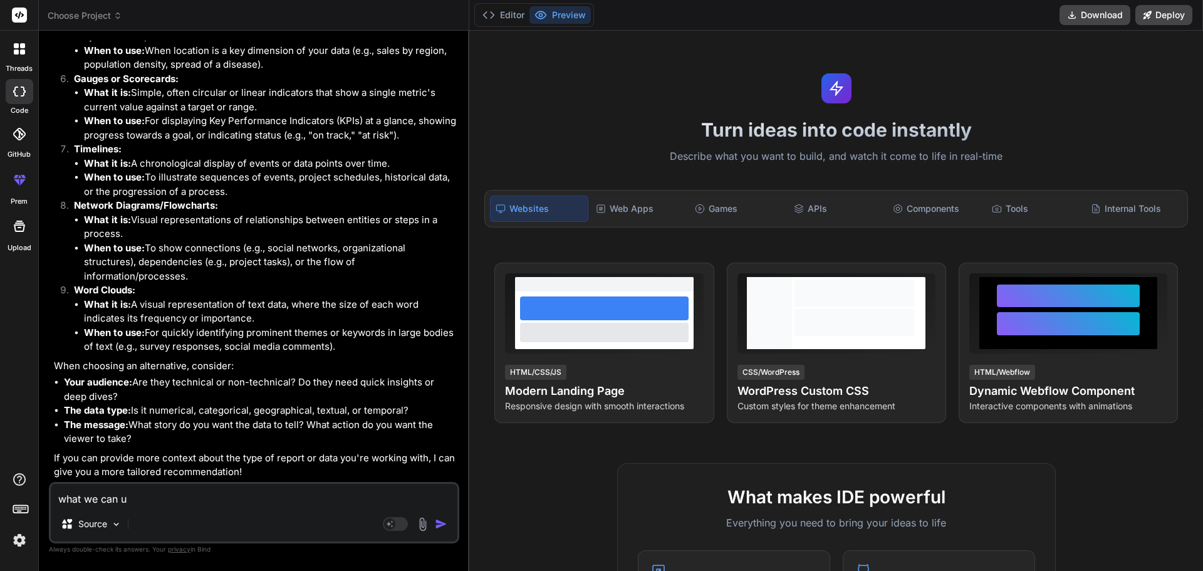
type textarea "x"
type textarea "what we can use"
type textarea "x"
type textarea "what we can use"
type textarea "x"
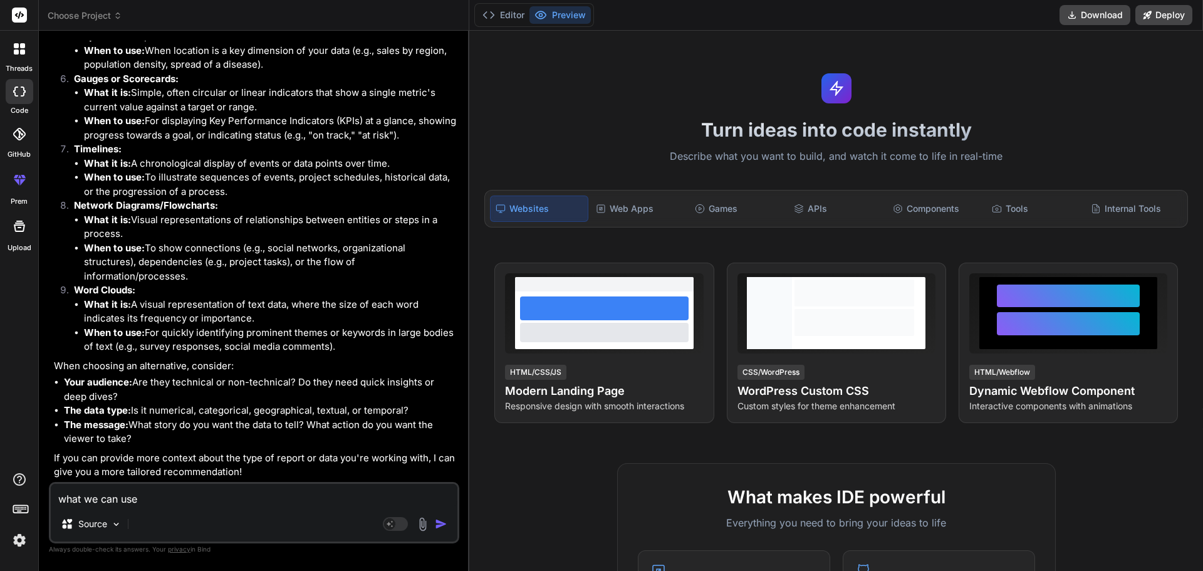
type textarea "what we can use t"
type textarea "x"
type textarea "what we can use th"
type textarea "x"
type textarea "what we can use the"
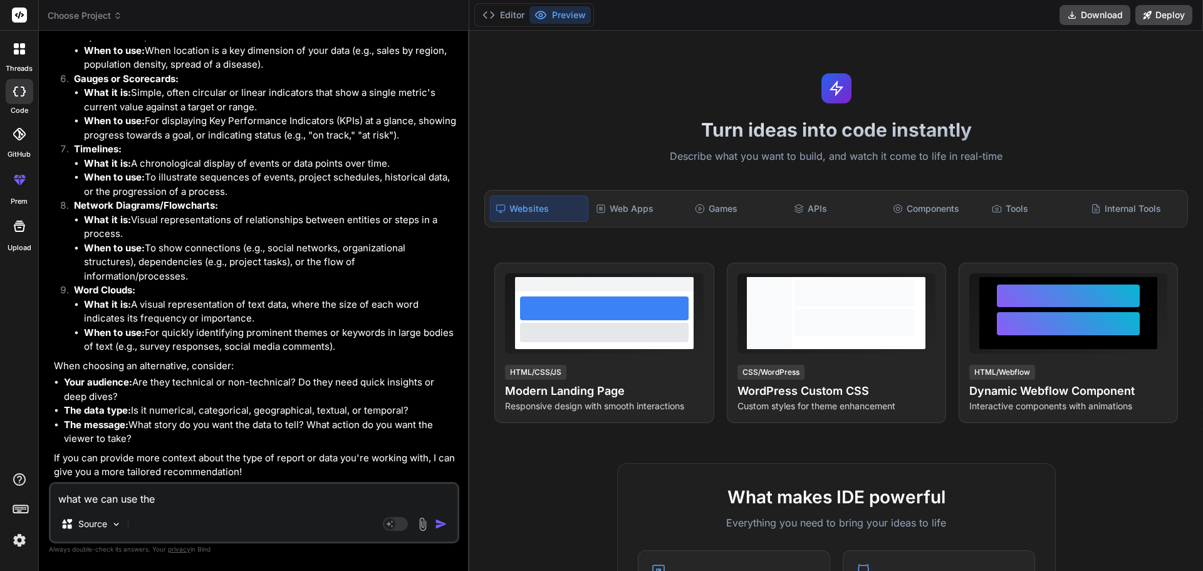
type textarea "x"
type textarea "what we can use the"
type textarea "x"
type textarea "what we can use the"
type textarea "x"
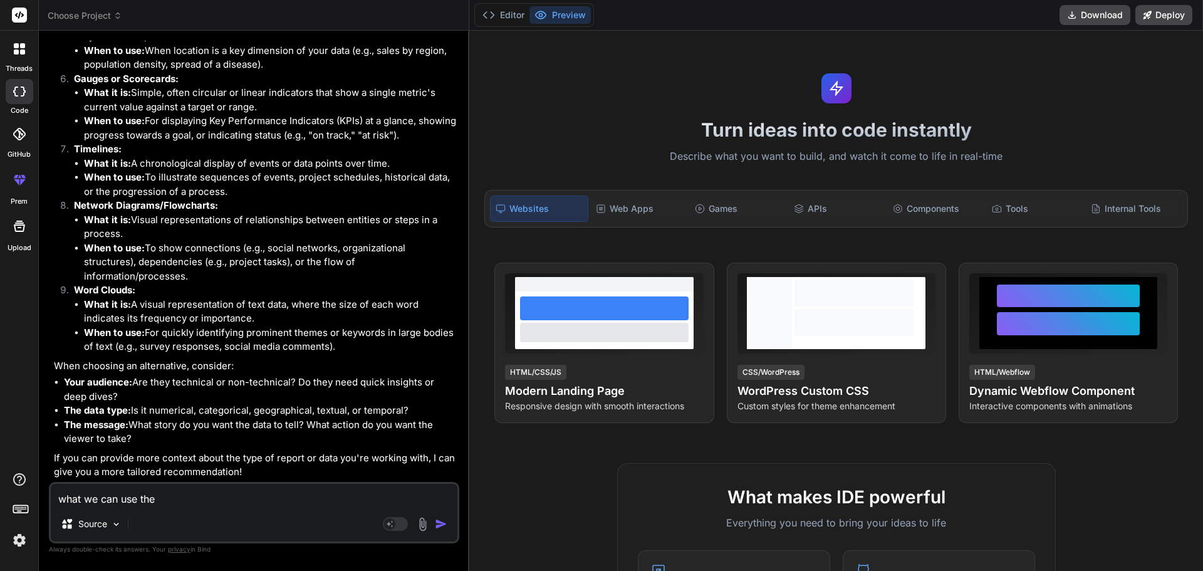
type textarea "what we can use th"
type textarea "x"
type textarea "what we can use t"
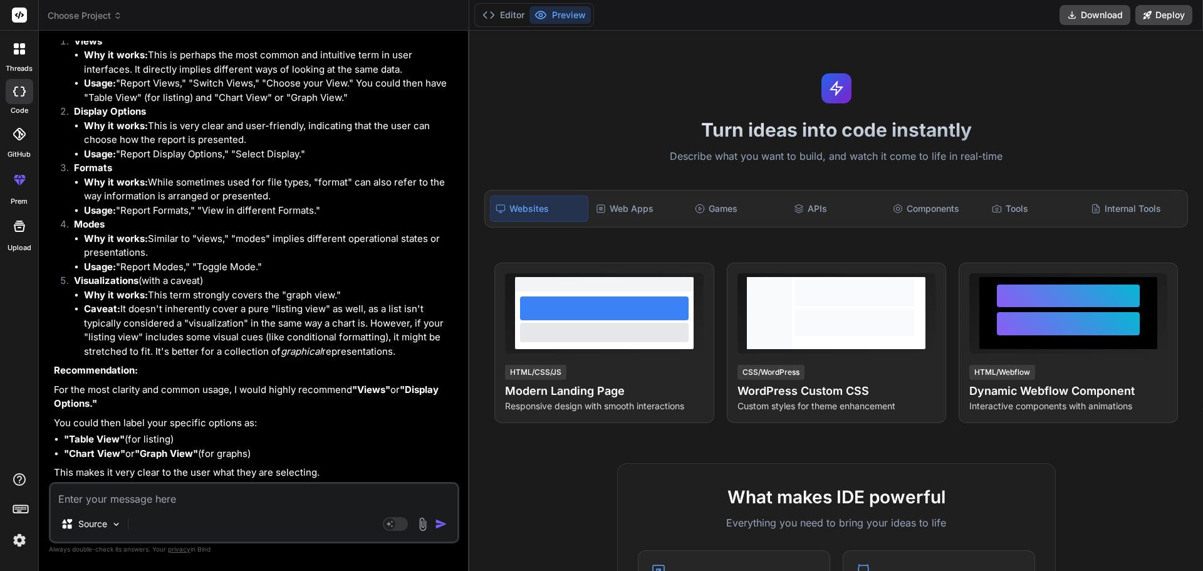
scroll to position [1101, 0]
drag, startPoint x: 199, startPoint y: 452, endPoint x: 151, endPoint y: 447, distance: 48.5
click at [151, 447] on strong ""Graph View"" at bounding box center [166, 453] width 63 height 12
click at [145, 456] on strong ""Graph View"" at bounding box center [166, 453] width 63 height 12
drag, startPoint x: 145, startPoint y: 456, endPoint x: 184, endPoint y: 457, distance: 38.9
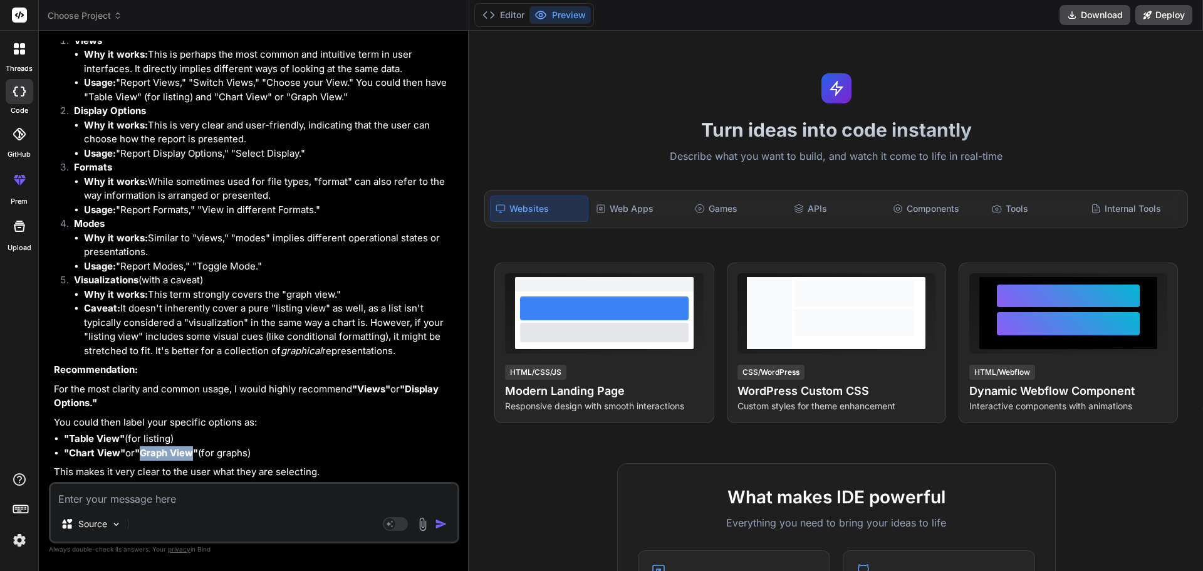
click at [184, 457] on strong ""Graph View"" at bounding box center [166, 453] width 63 height 12
copy strong "Graph View"
drag, startPoint x: 118, startPoint y: 438, endPoint x: 71, endPoint y: 438, distance: 47.0
click at [71, 438] on strong ""Table View"" at bounding box center [94, 438] width 61 height 12
copy strong "Table View"
